Goal: Task Accomplishment & Management: Manage account settings

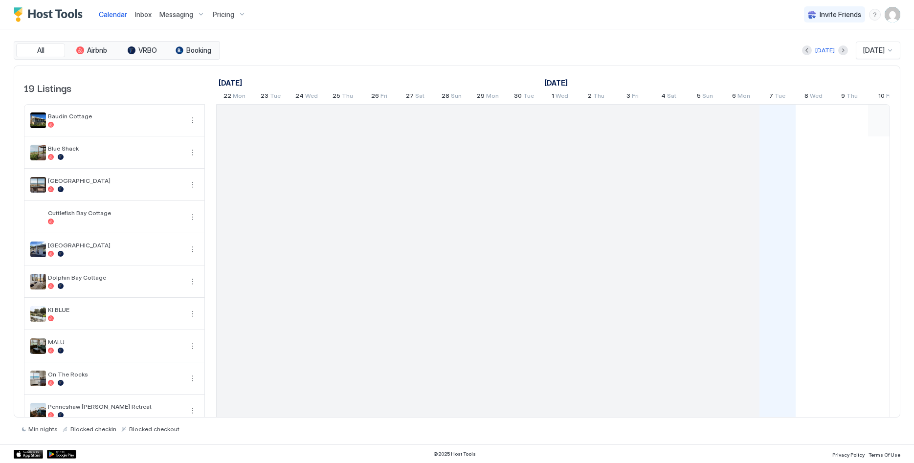
scroll to position [0, 543]
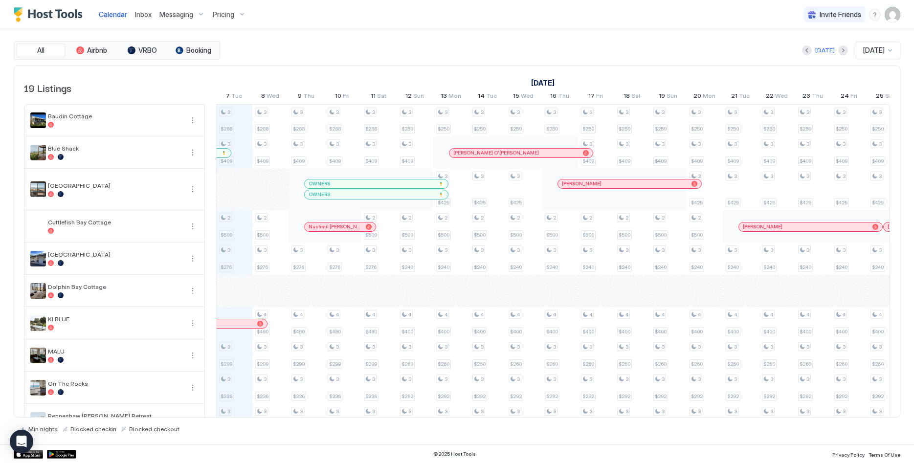
click at [181, 13] on span "Messaging" at bounding box center [176, 14] width 34 height 9
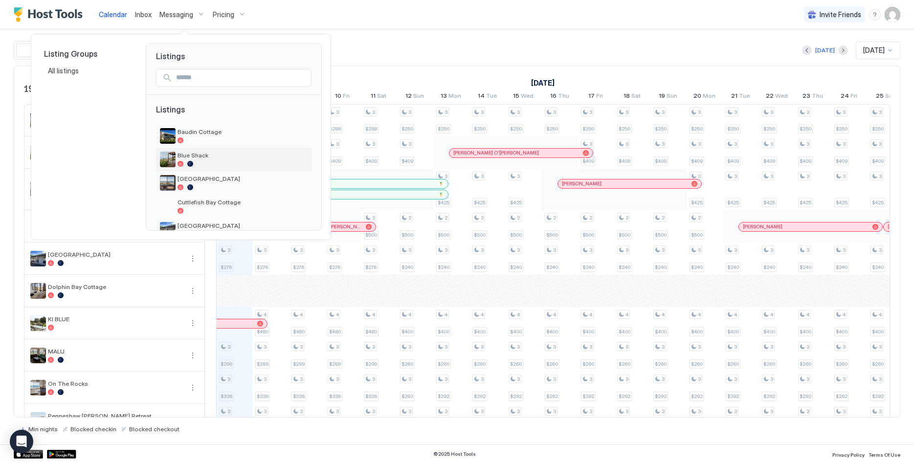
click at [207, 155] on span "Blue Shack" at bounding box center [243, 155] width 130 height 7
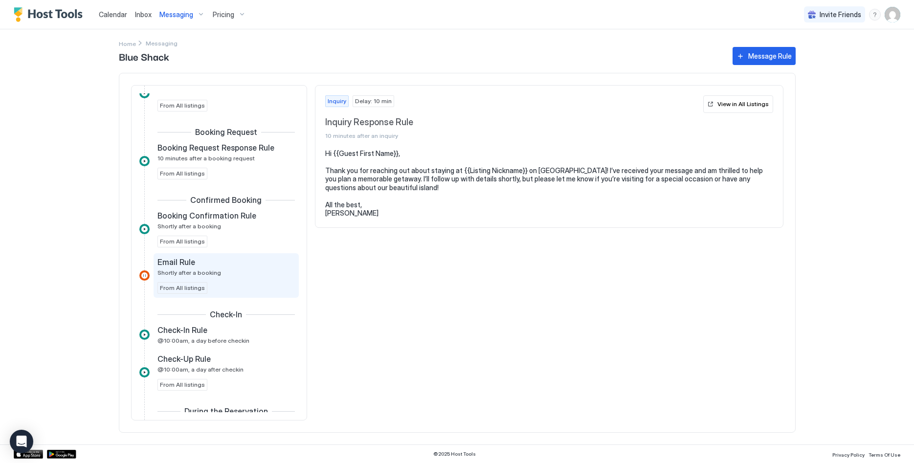
scroll to position [150, 0]
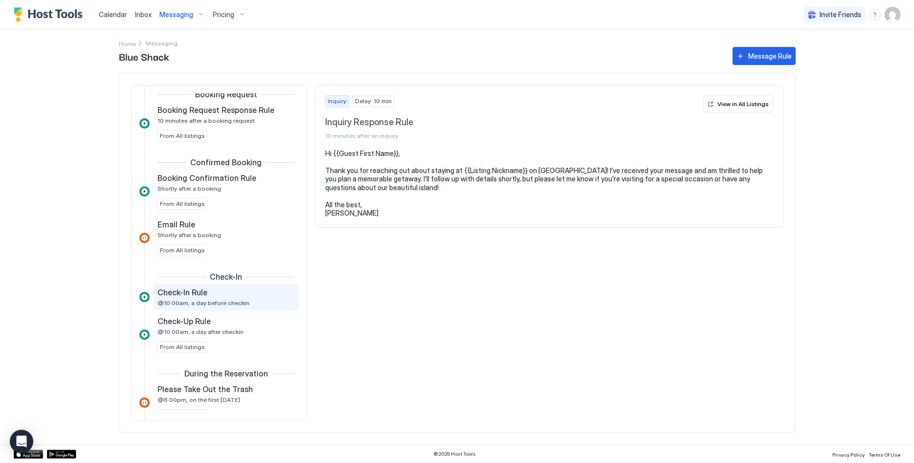
click at [231, 300] on span "@10:00am, a day before checkin" at bounding box center [204, 302] width 92 height 7
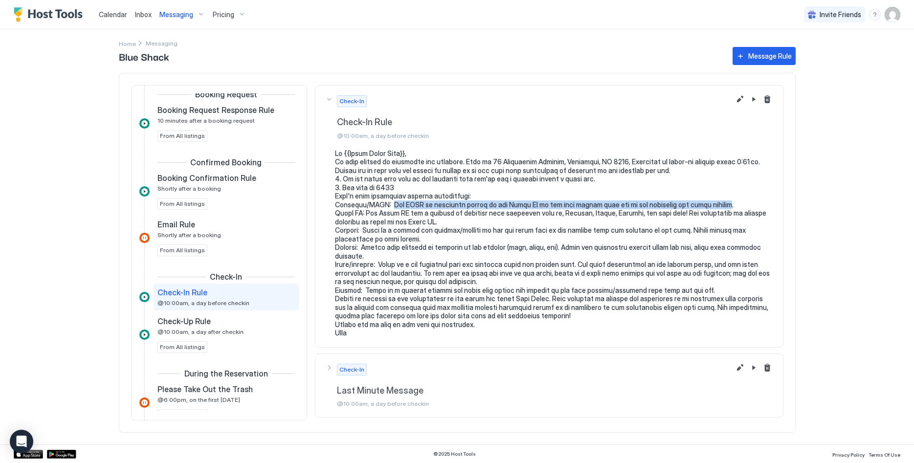
drag, startPoint x: 378, startPoint y: 203, endPoint x: 691, endPoint y: 203, distance: 313.6
click at [691, 203] on pre at bounding box center [554, 243] width 438 height 188
click at [564, 203] on pre at bounding box center [554, 243] width 438 height 188
drag, startPoint x: 700, startPoint y: 202, endPoint x: 378, endPoint y: 206, distance: 321.9
click at [378, 206] on pre at bounding box center [554, 243] width 438 height 188
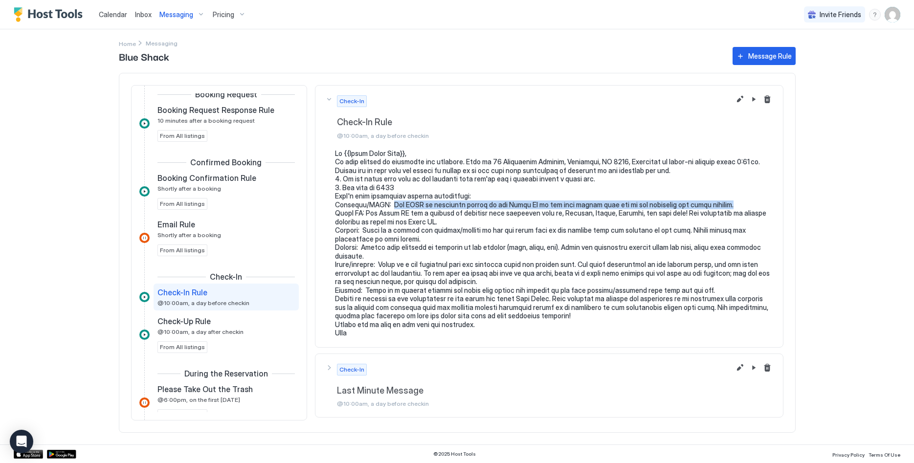
click at [488, 207] on pre at bounding box center [554, 243] width 438 height 188
drag, startPoint x: 691, startPoint y: 203, endPoint x: 674, endPoint y: 188, distance: 23.2
click at [386, 206] on pre at bounding box center [554, 243] width 438 height 188
click at [738, 100] on button "Edit message rule" at bounding box center [740, 99] width 12 height 12
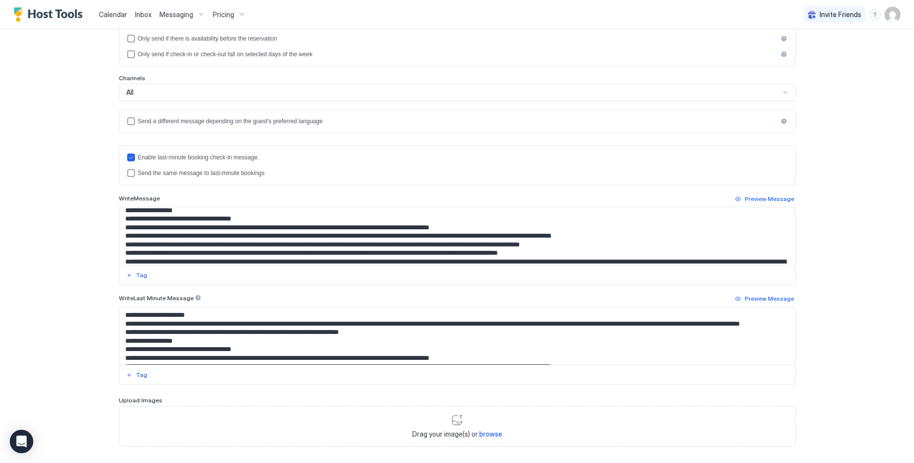
scroll to position [50, 0]
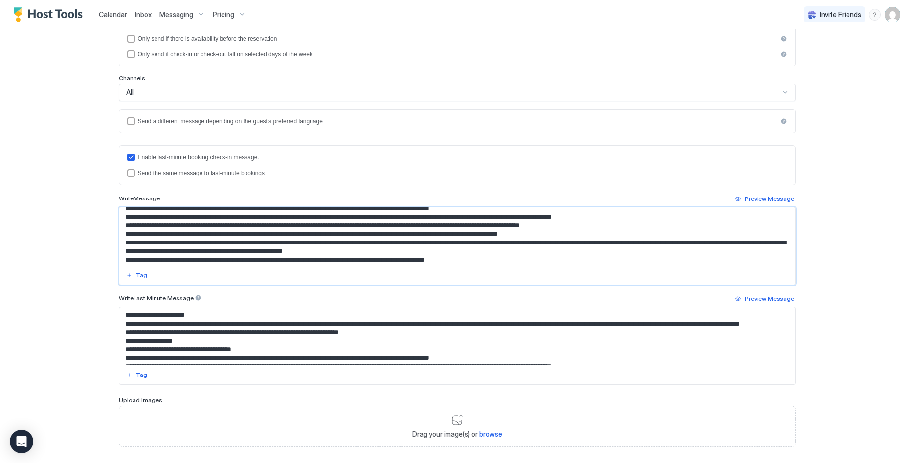
drag, startPoint x: 464, startPoint y: 217, endPoint x: 391, endPoint y: 210, distance: 73.7
click at [391, 211] on textarea "Input Field" at bounding box center [457, 236] width 676 height 58
click at [474, 218] on textarea "Input Field" at bounding box center [457, 236] width 676 height 58
drag, startPoint x: 473, startPoint y: 216, endPoint x: 167, endPoint y: 217, distance: 305.7
click at [167, 217] on textarea "Input Field" at bounding box center [457, 236] width 676 height 58
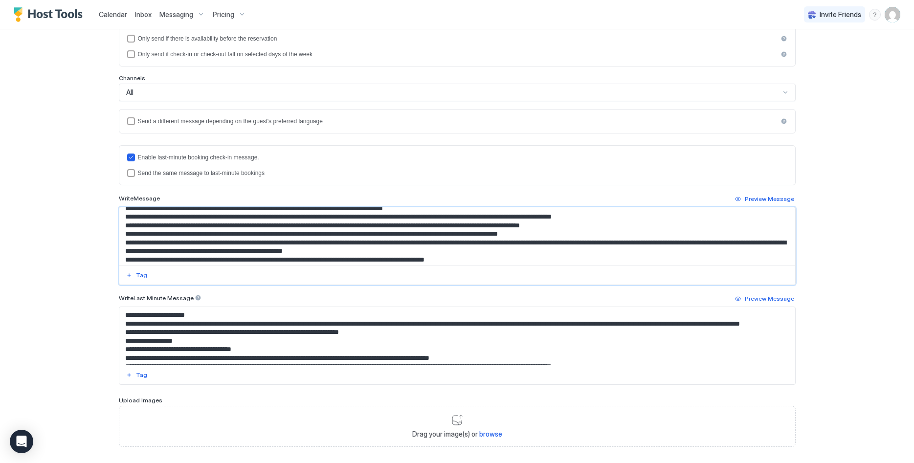
drag, startPoint x: 433, startPoint y: 218, endPoint x: 169, endPoint y: 218, distance: 264.6
click at [169, 218] on textarea "Input Field" at bounding box center [457, 236] width 676 height 58
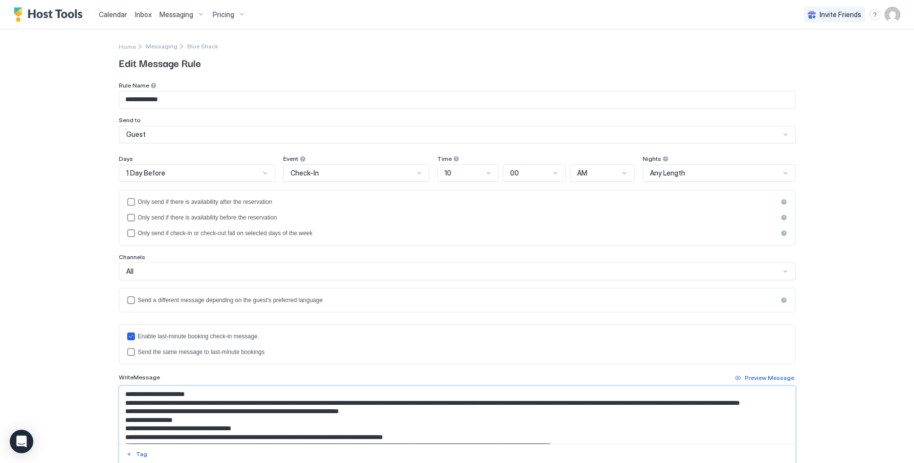
scroll to position [229, 0]
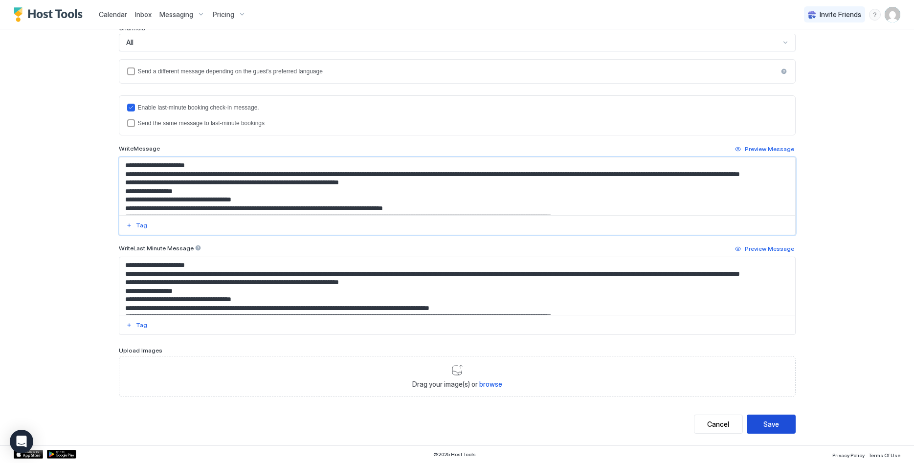
type textarea "**********"
click at [758, 427] on button "Save" at bounding box center [771, 424] width 49 height 19
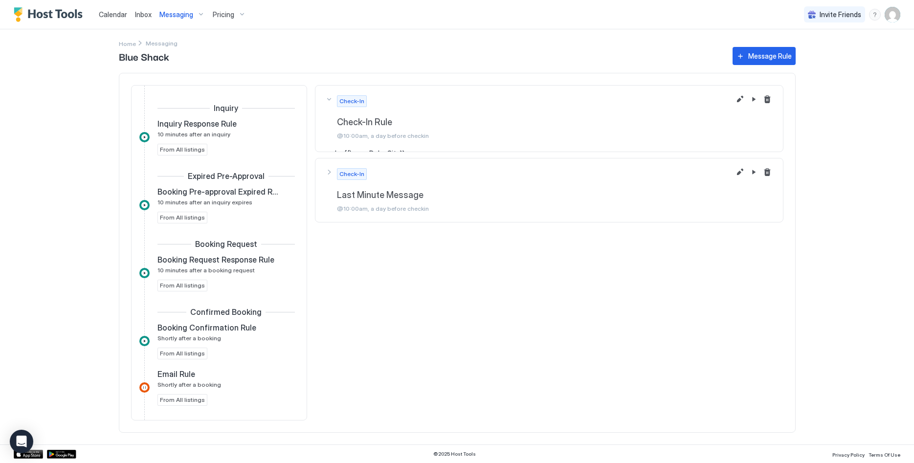
scroll to position [195, 0]
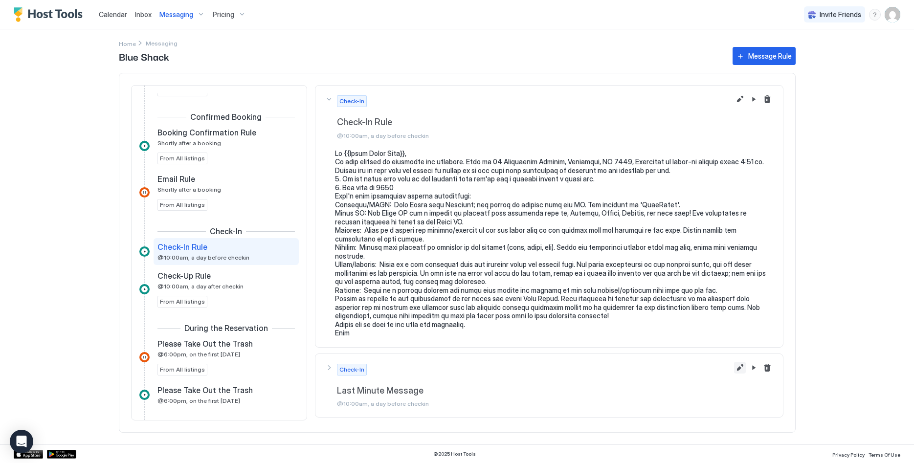
click at [741, 365] on button "Edit message rule" at bounding box center [740, 368] width 12 height 12
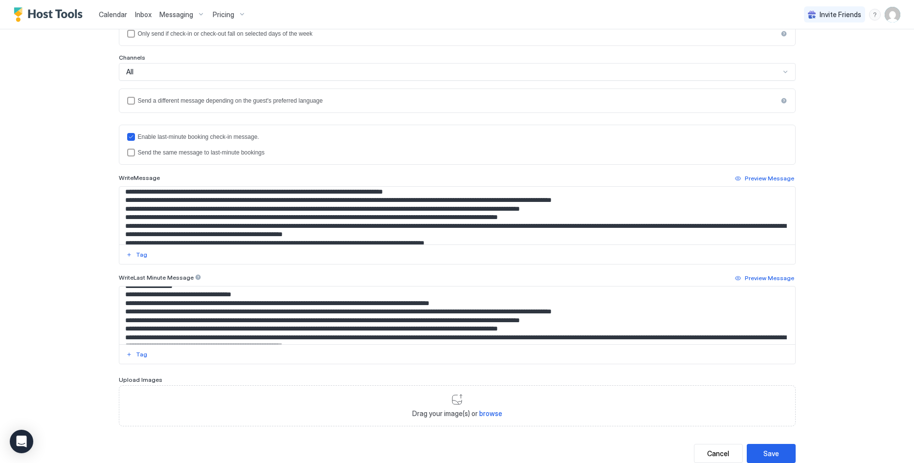
scroll to position [50, 0]
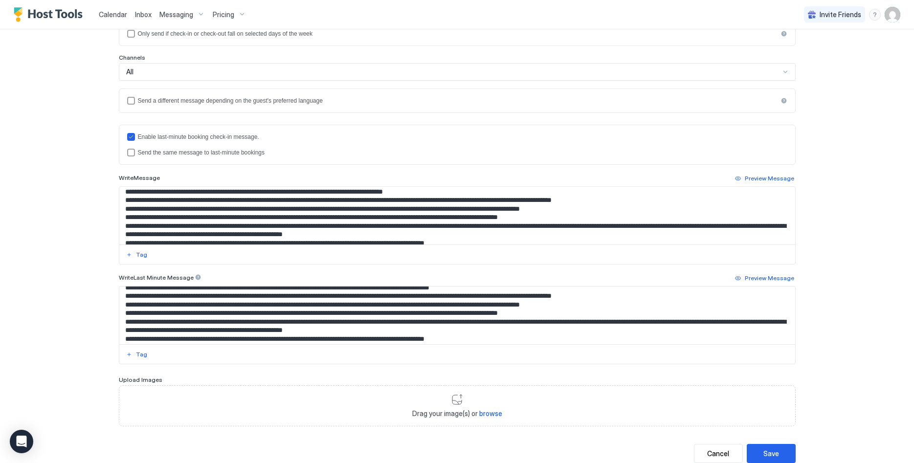
click at [611, 320] on textarea "Input Field" at bounding box center [457, 316] width 676 height 58
drag, startPoint x: 507, startPoint y: 304, endPoint x: 437, endPoint y: 306, distance: 70.0
click at [437, 306] on textarea "Input Field" at bounding box center [457, 316] width 676 height 58
click at [355, 309] on textarea "Input Field" at bounding box center [457, 316] width 676 height 58
drag, startPoint x: 167, startPoint y: 295, endPoint x: 475, endPoint y: 299, distance: 308.2
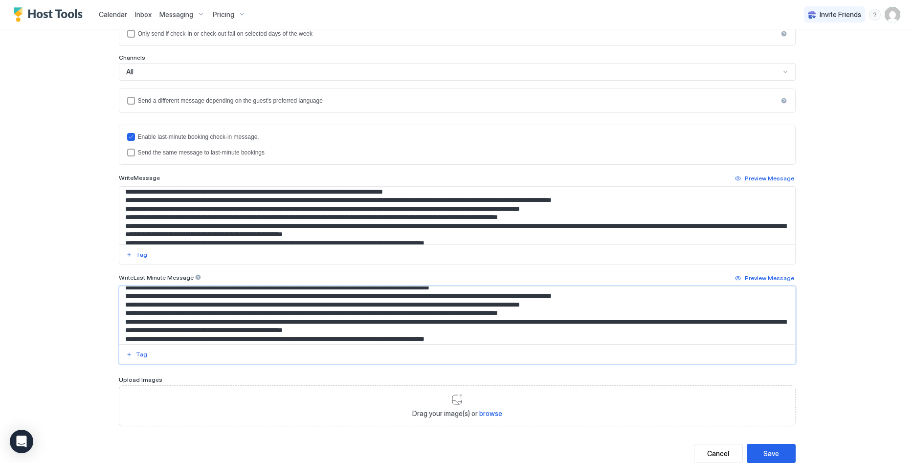
click at [475, 299] on textarea "Input Field" at bounding box center [457, 316] width 676 height 58
paste textarea "Input Field"
type textarea "**********"
click at [787, 450] on button "Save" at bounding box center [771, 453] width 49 height 19
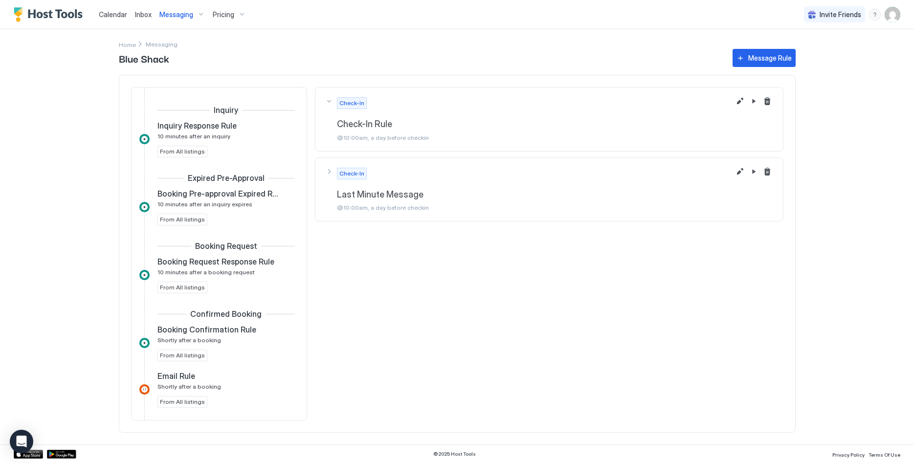
scroll to position [195, 0]
